Goal: Navigation & Orientation: Understand site structure

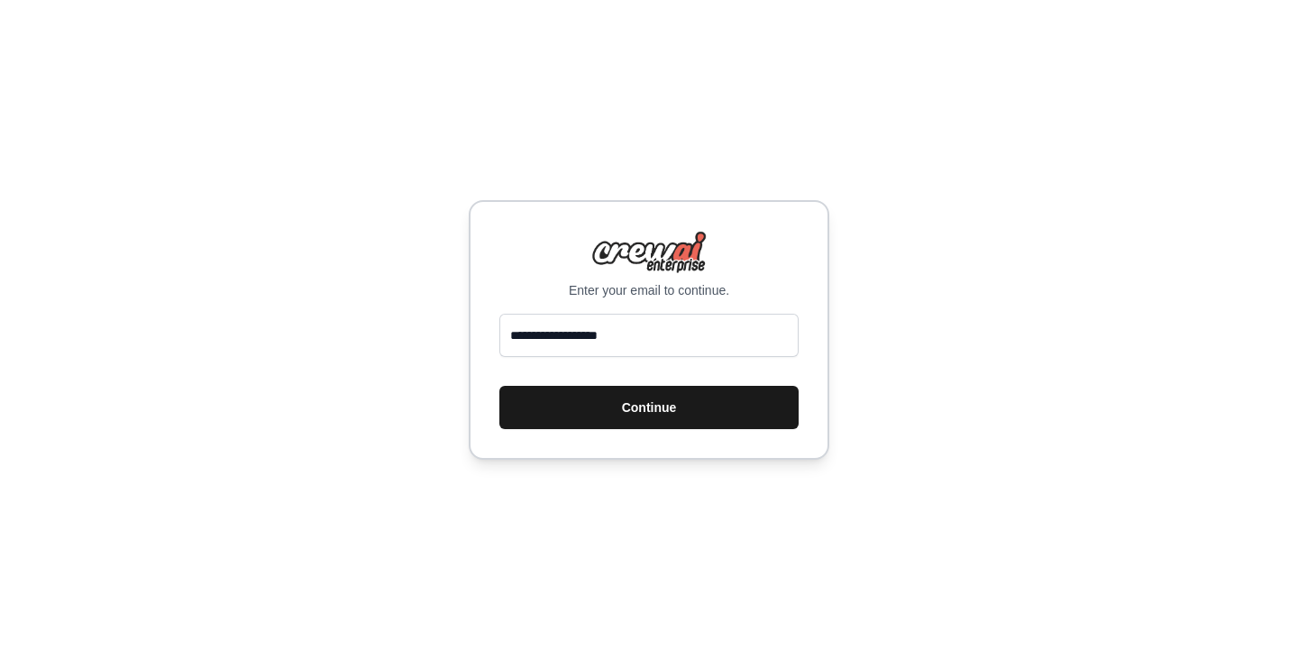
click at [654, 404] on button "Continue" at bounding box center [648, 407] width 299 height 43
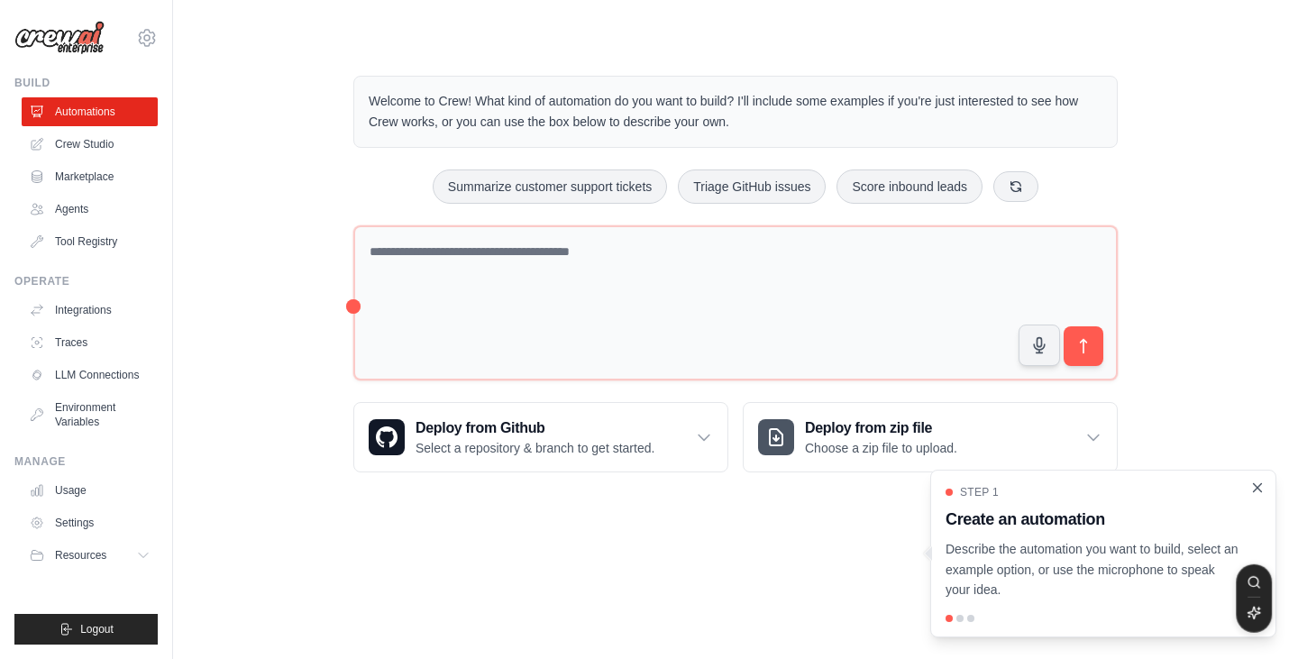
click at [1259, 488] on icon "Close walkthrough" at bounding box center [1257, 488] width 16 height 16
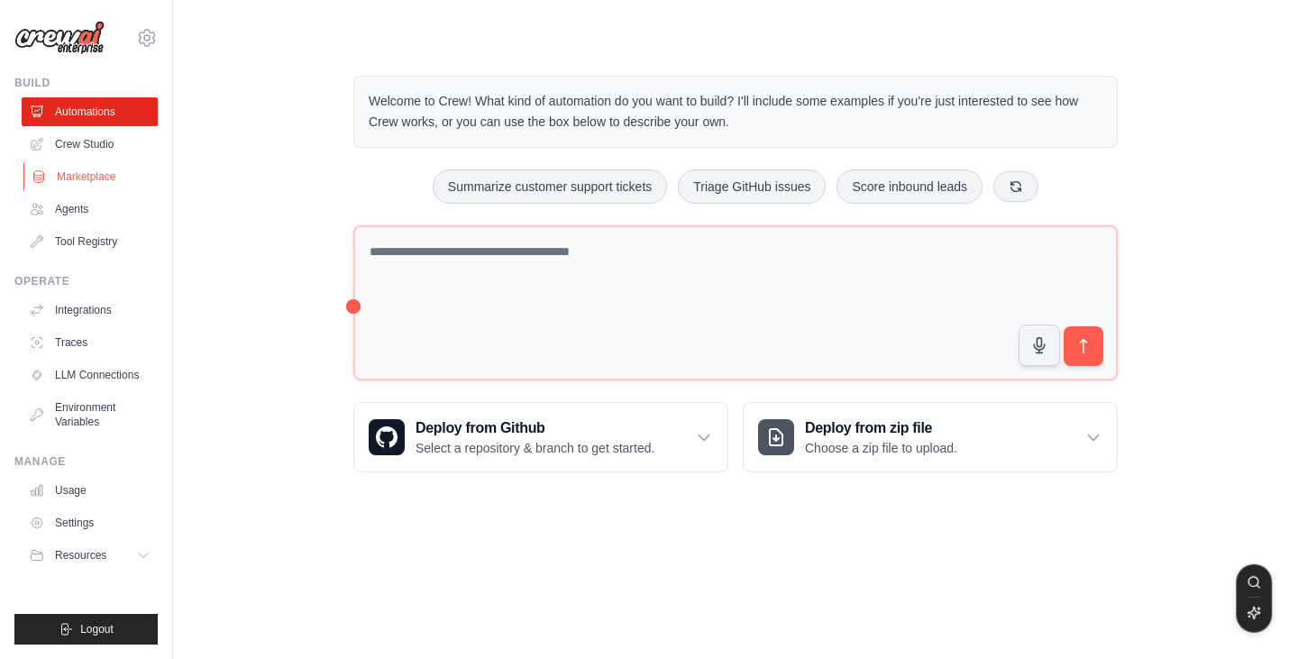
click at [102, 178] on link "Marketplace" at bounding box center [91, 176] width 136 height 29
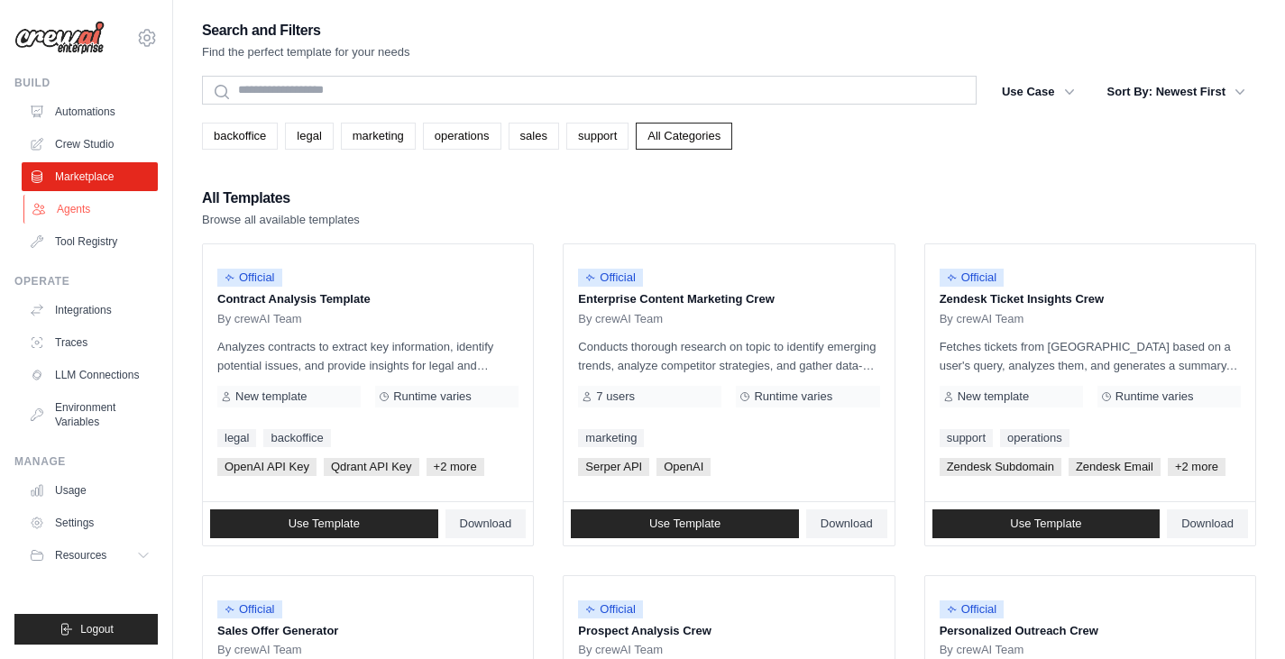
click at [88, 211] on link "Agents" at bounding box center [91, 209] width 136 height 29
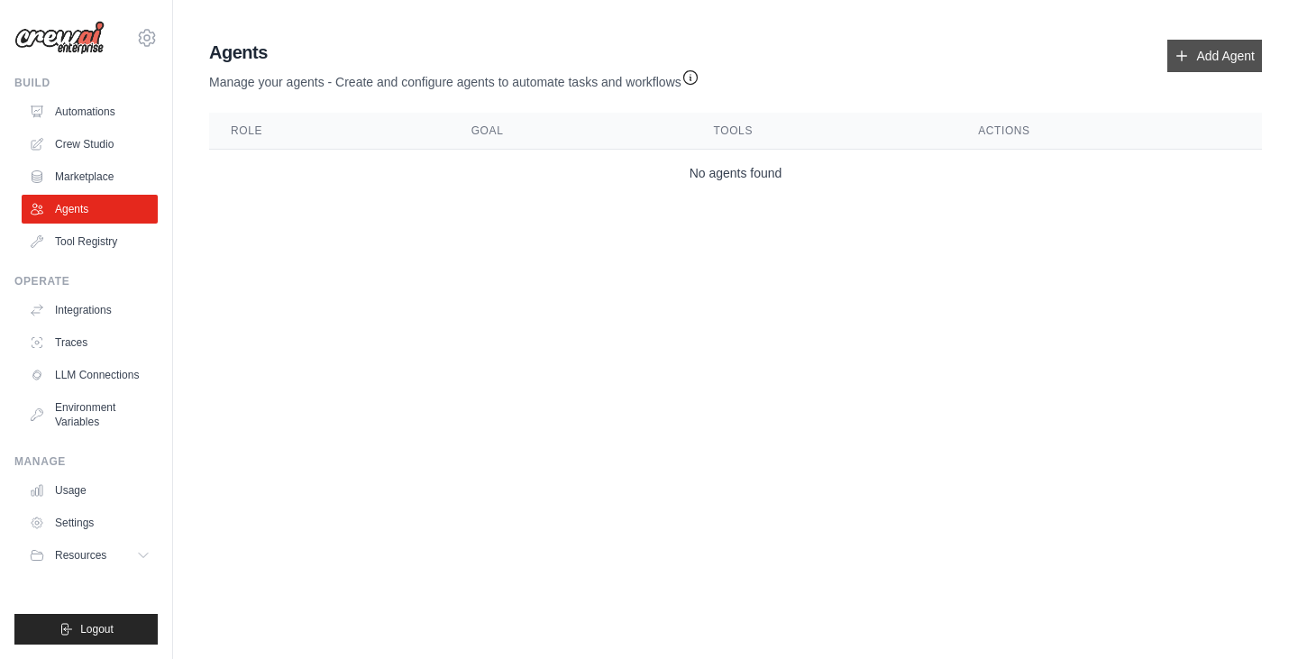
click at [1206, 66] on link "Add Agent" at bounding box center [1214, 56] width 95 height 32
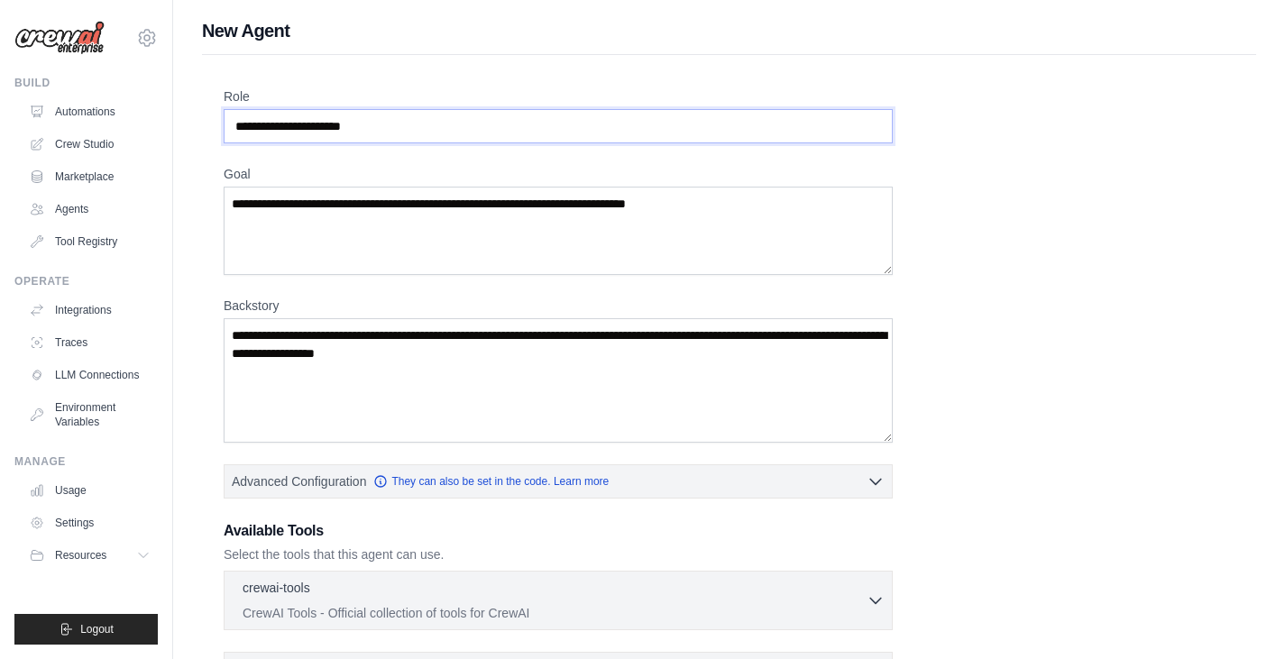
click at [489, 136] on input "Role" at bounding box center [558, 126] width 669 height 34
click at [84, 103] on link "Automations" at bounding box center [91, 111] width 136 height 29
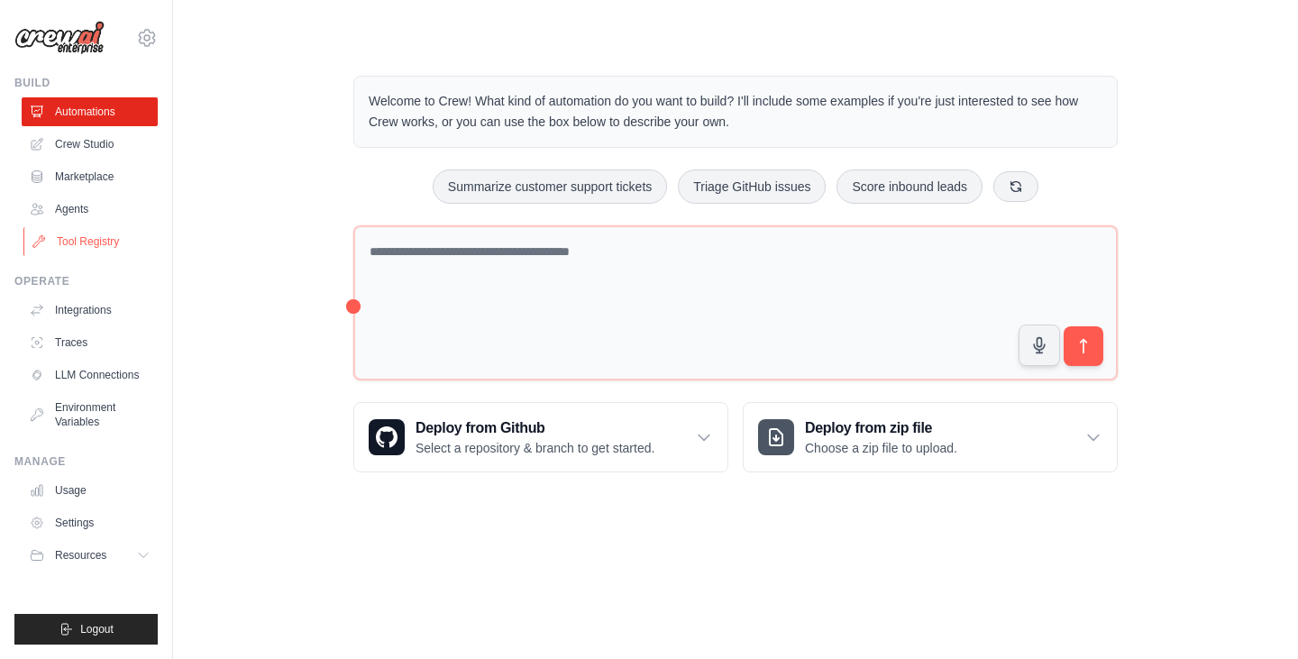
click at [92, 242] on link "Tool Registry" at bounding box center [91, 241] width 136 height 29
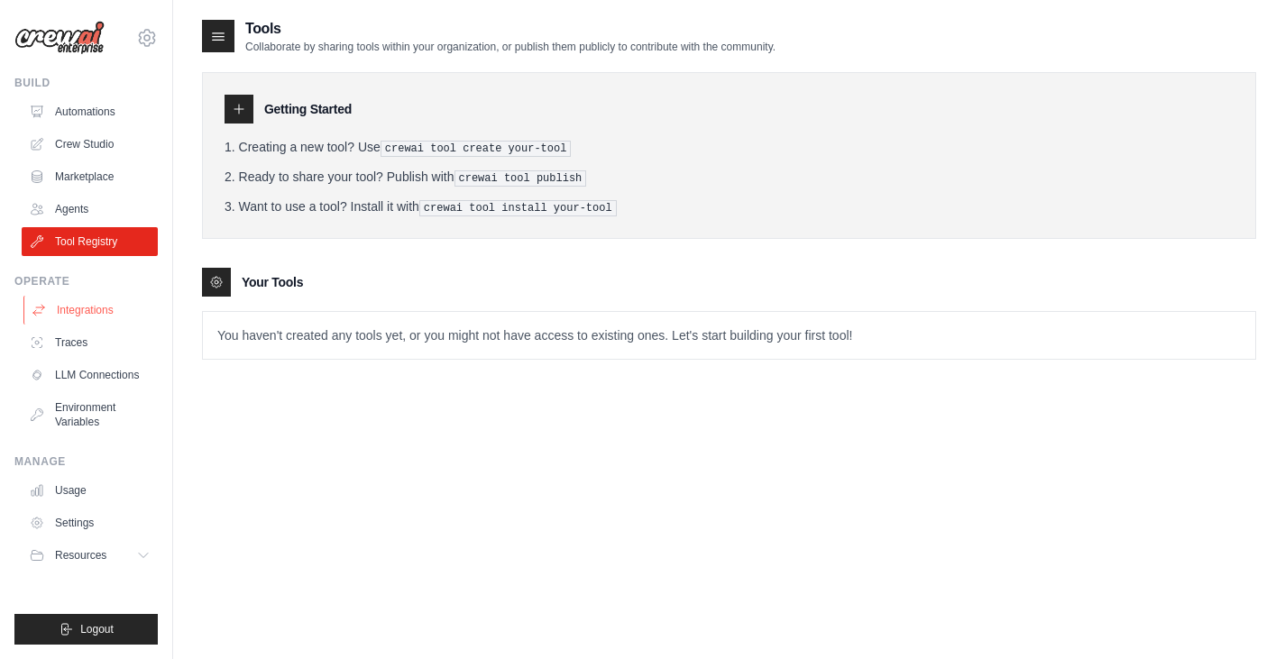
click at [75, 313] on link "Integrations" at bounding box center [91, 310] width 136 height 29
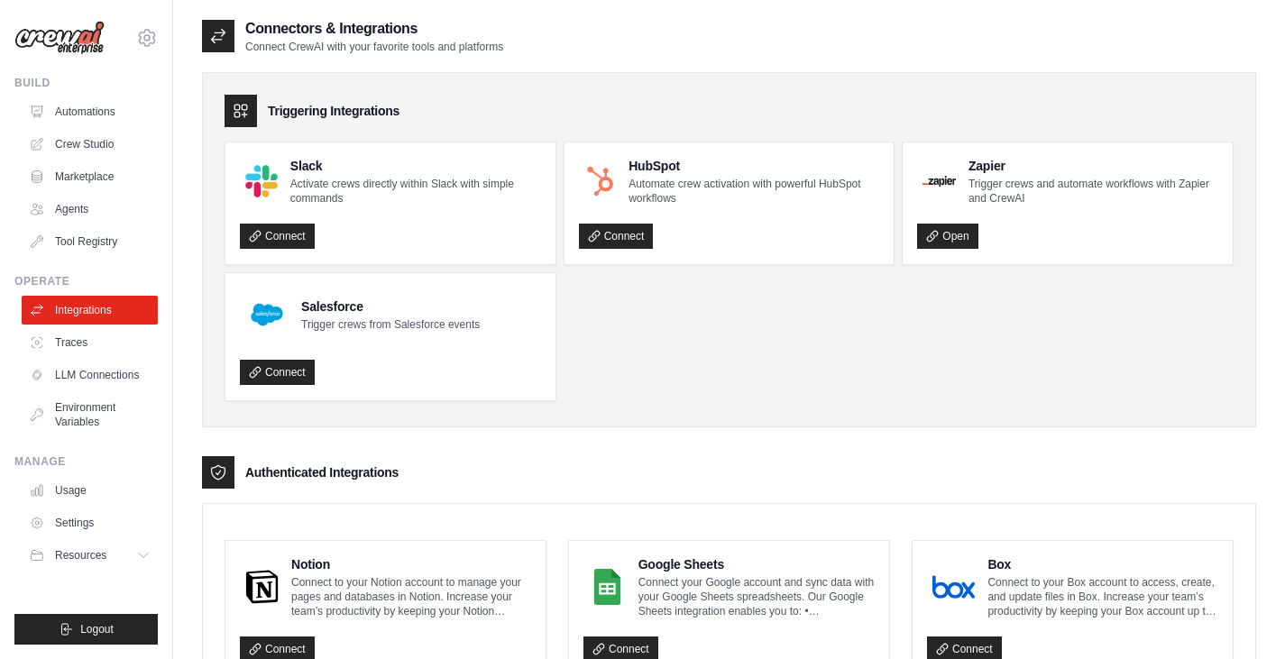
click at [700, 373] on ul "Slack Activate crews directly within Slack with simple commands Connect HubSpot…" at bounding box center [728, 272] width 1009 height 260
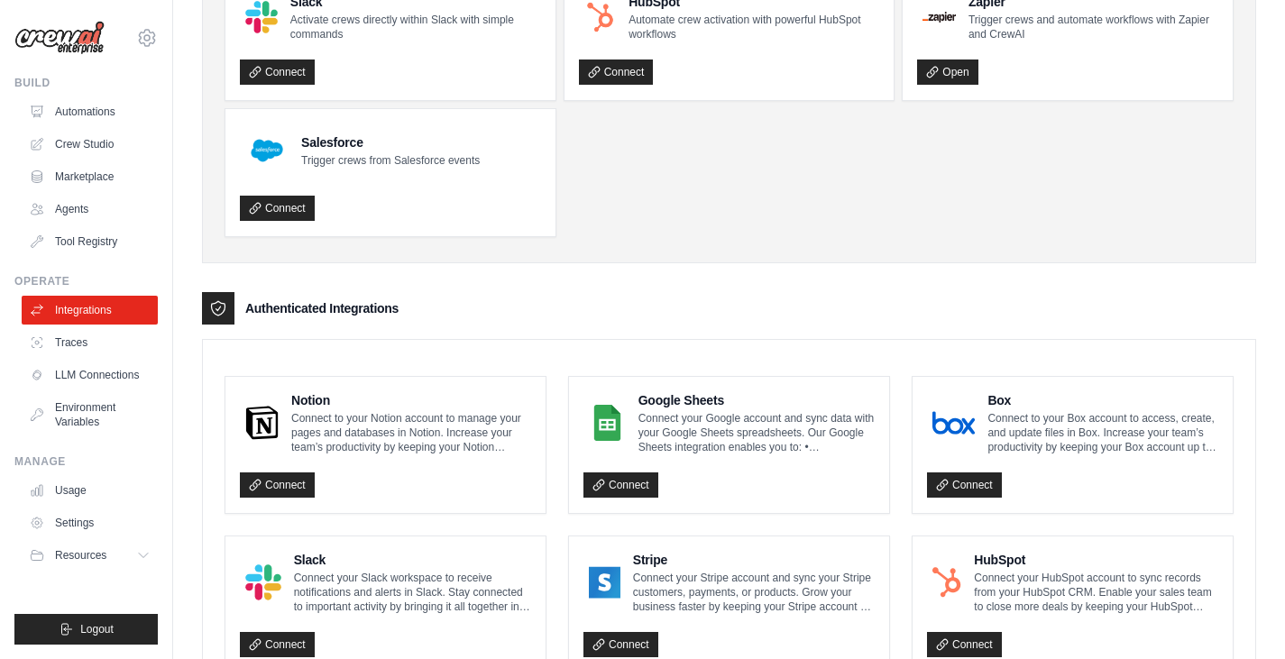
scroll to position [180, 0]
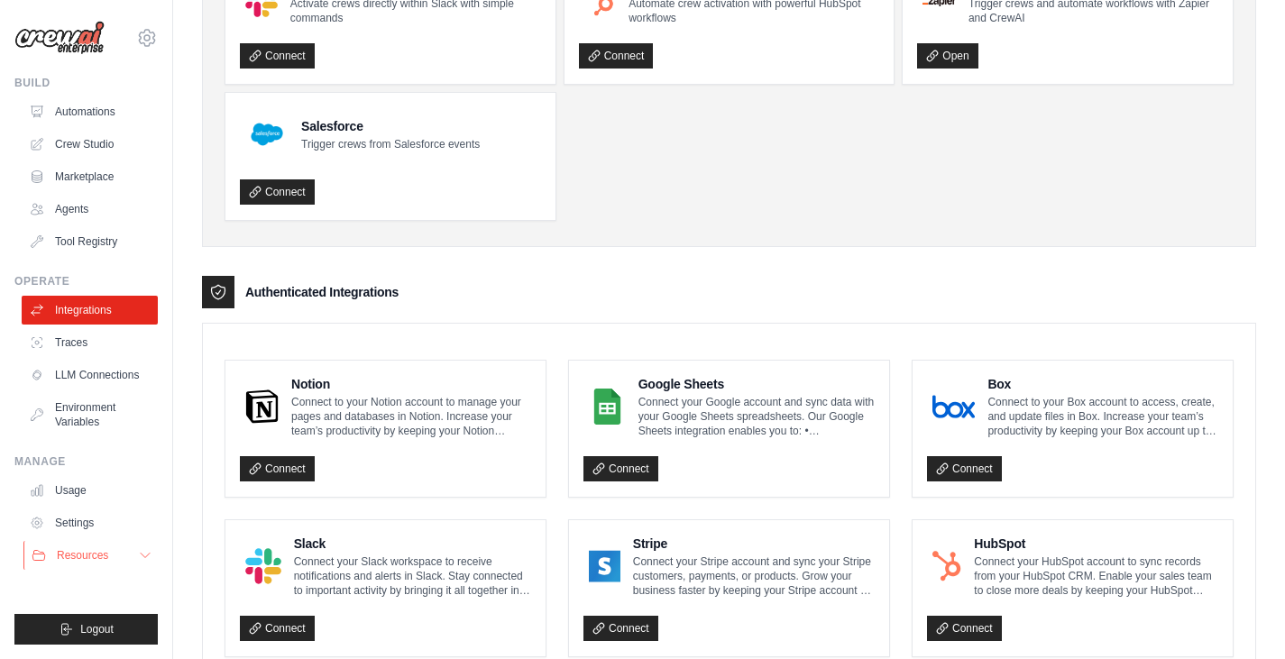
click at [147, 563] on button "Resources" at bounding box center [91, 555] width 136 height 29
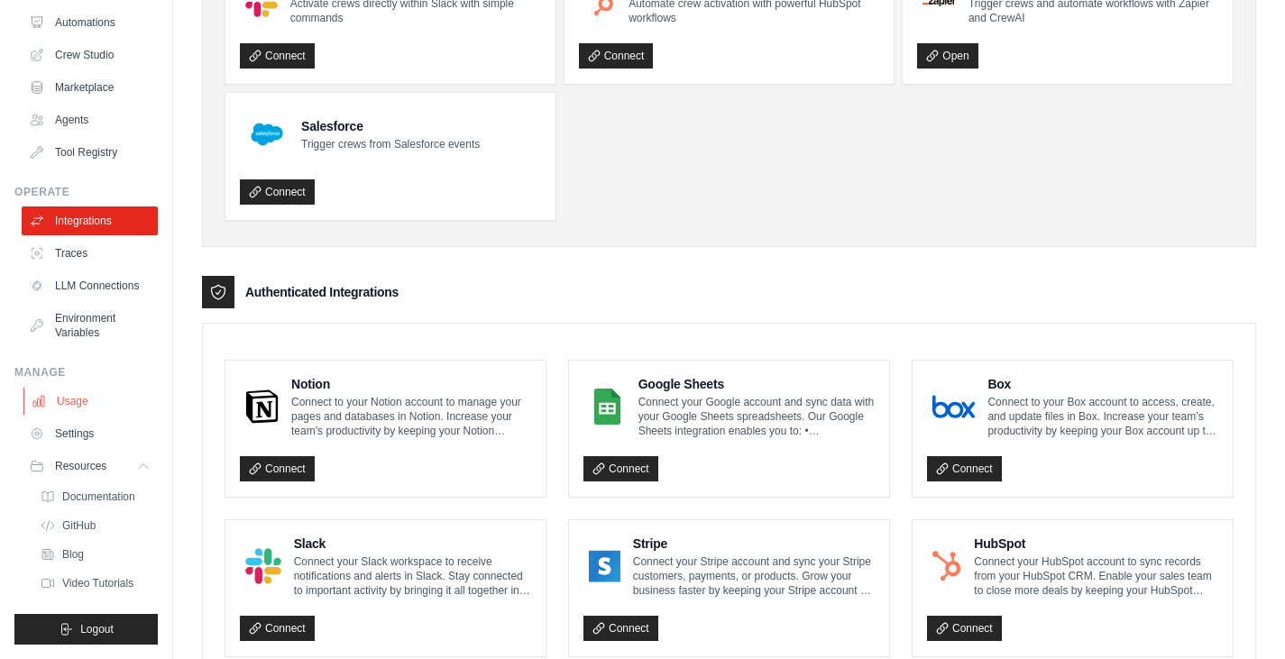
scroll to position [118, 0]
click at [122, 489] on span "Documentation" at bounding box center [100, 496] width 73 height 14
